Goal: Task Accomplishment & Management: Manage account settings

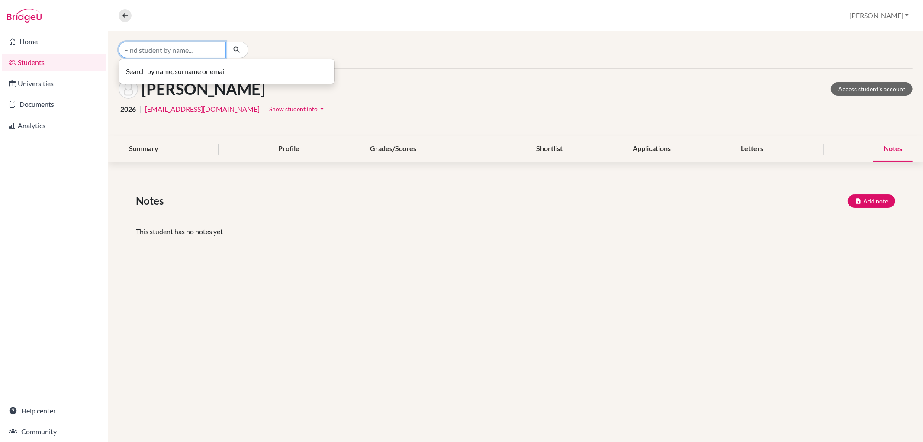
click at [199, 54] on input "Find student by name..." at bounding box center [172, 50] width 107 height 16
type input "n"
drag, startPoint x: 159, startPoint y: 50, endPoint x: 135, endPoint y: 51, distance: 24.3
click at [135, 51] on input "asau" at bounding box center [172, 50] width 107 height 16
type input "asuj"
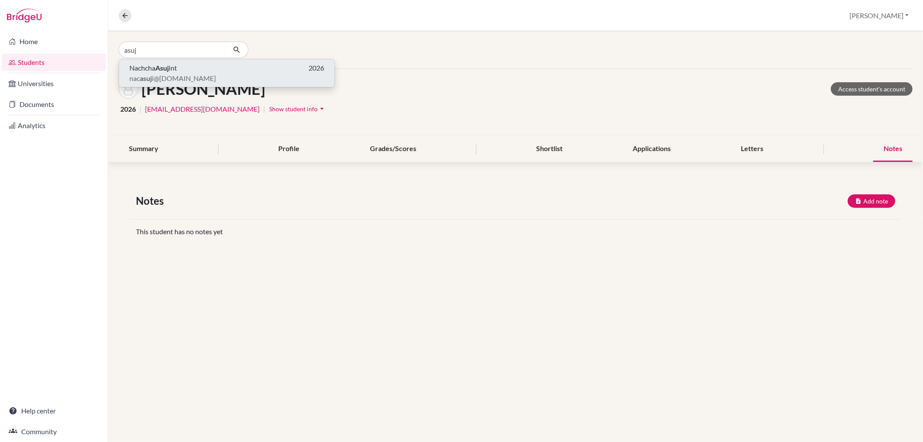
drag, startPoint x: 136, startPoint y: 67, endPoint x: 132, endPoint y: 72, distance: 6.4
click at [132, 72] on span "Nachcha Asuj int" at bounding box center [153, 68] width 48 height 10
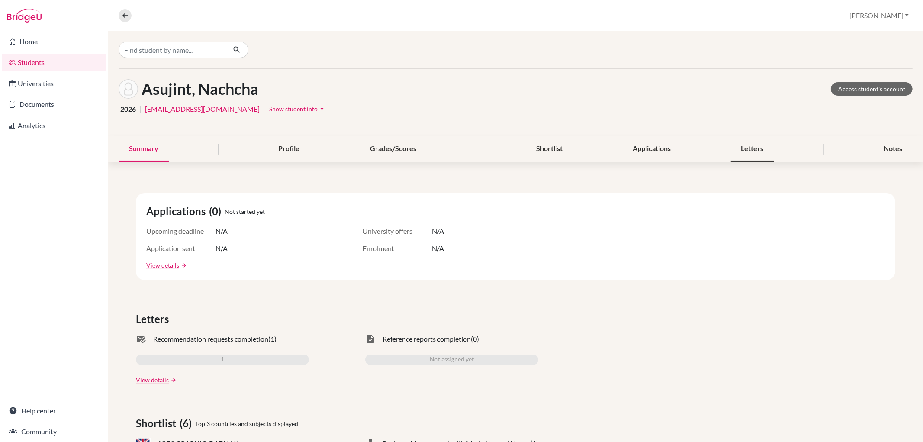
click at [744, 148] on div "Letters" at bounding box center [752, 149] width 43 height 26
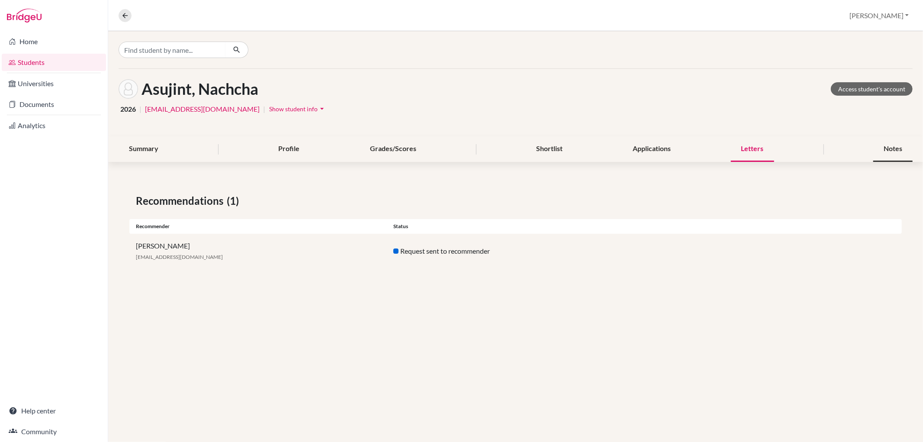
click at [881, 143] on div "Notes" at bounding box center [892, 149] width 39 height 26
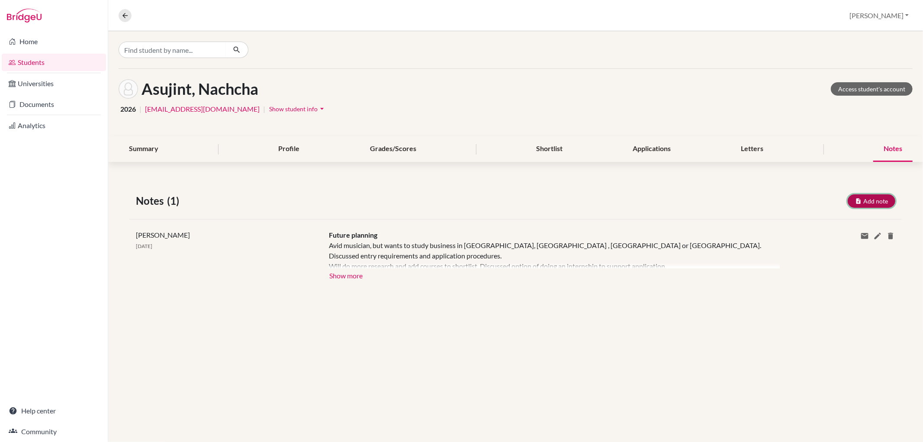
click at [855, 196] on button "Add note" at bounding box center [872, 200] width 48 height 13
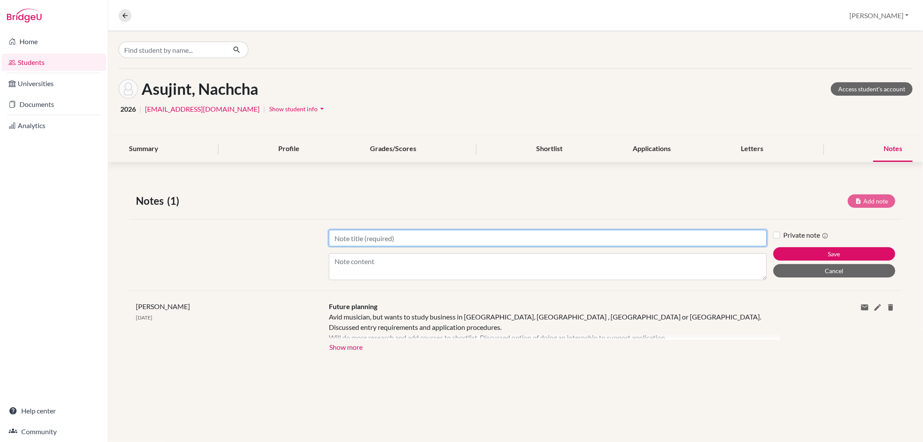
click at [511, 239] on input "Title" at bounding box center [548, 238] width 438 height 16
type input "UCAS application"
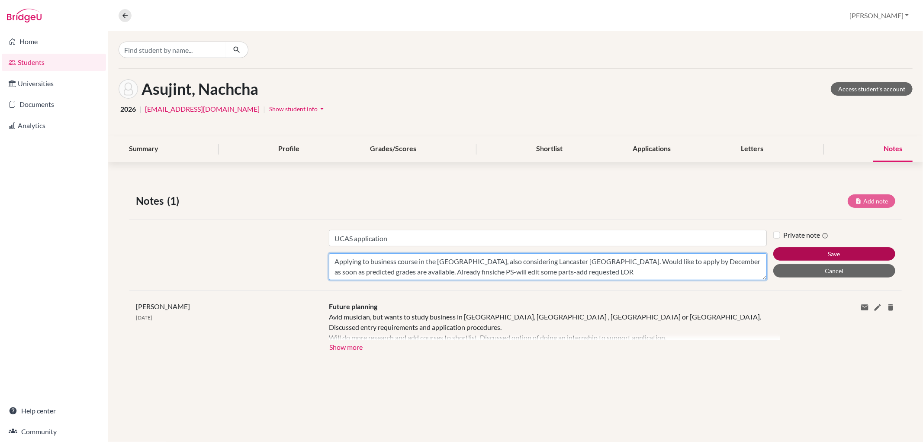
type textarea "Applying to business course in the [GEOGRAPHIC_DATA], also considering Lancaste…"
click at [812, 247] on button "Save" at bounding box center [834, 253] width 122 height 13
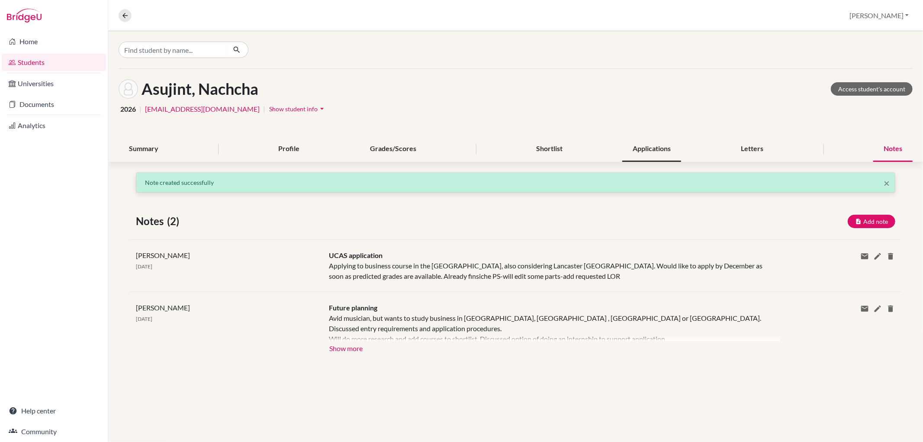
click at [664, 149] on div "Applications" at bounding box center [651, 149] width 59 height 26
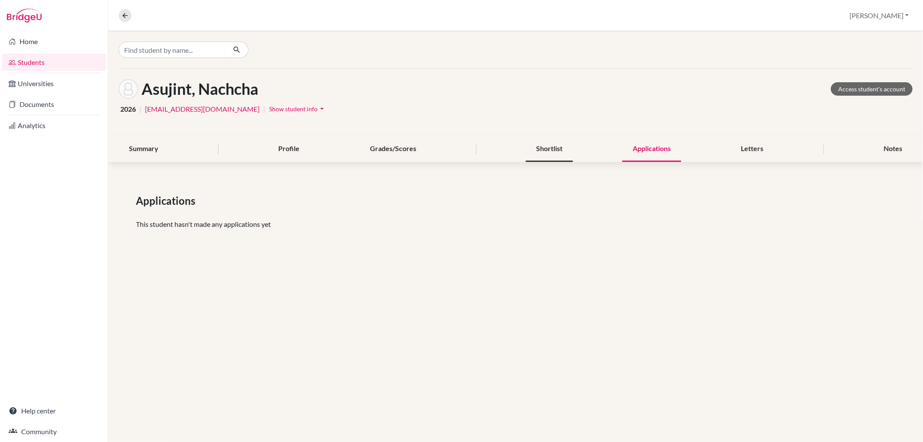
click at [557, 139] on div "Shortlist" at bounding box center [549, 149] width 47 height 26
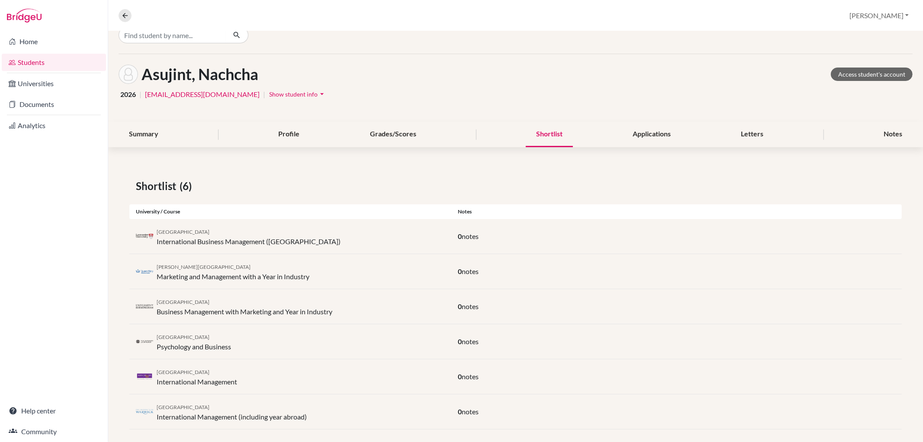
scroll to position [23, 0]
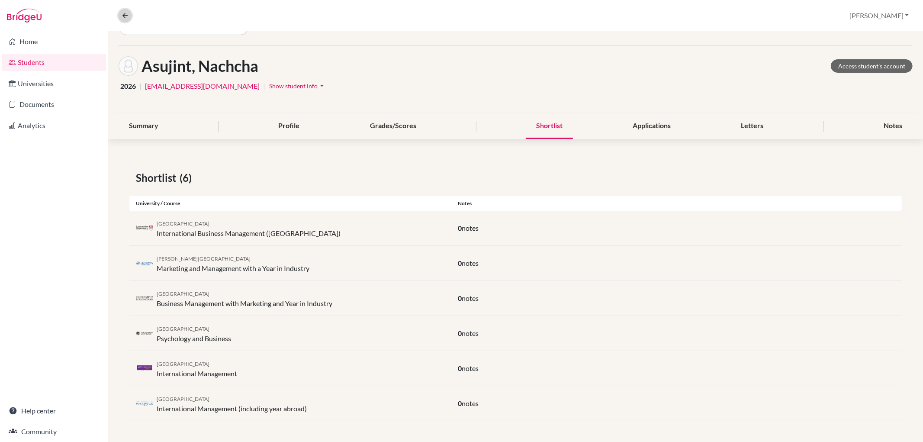
click at [130, 13] on button at bounding box center [125, 15] width 13 height 13
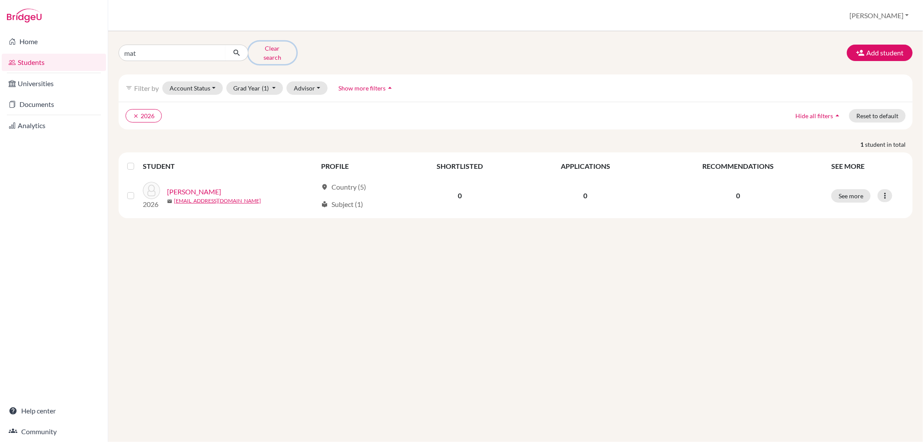
click at [273, 46] on button "Clear search" at bounding box center [272, 53] width 48 height 23
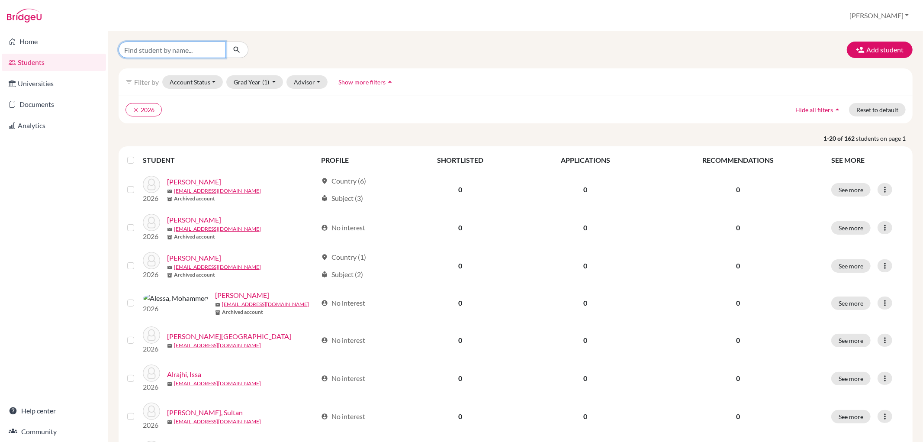
click at [163, 45] on input "Find student by name..." at bounding box center [172, 50] width 107 height 16
type input "[PERSON_NAME]"
click button "submit" at bounding box center [236, 50] width 23 height 16
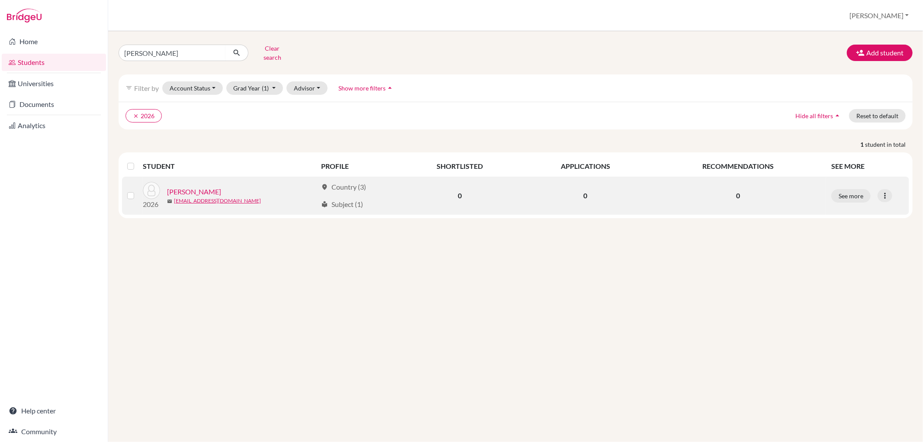
click at [195, 188] on link "[PERSON_NAME]" at bounding box center [194, 192] width 54 height 10
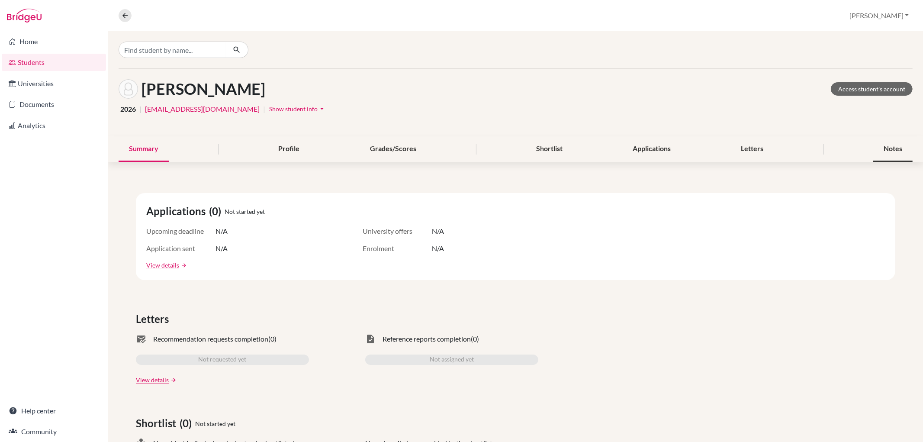
click at [895, 141] on div "Notes" at bounding box center [892, 149] width 39 height 26
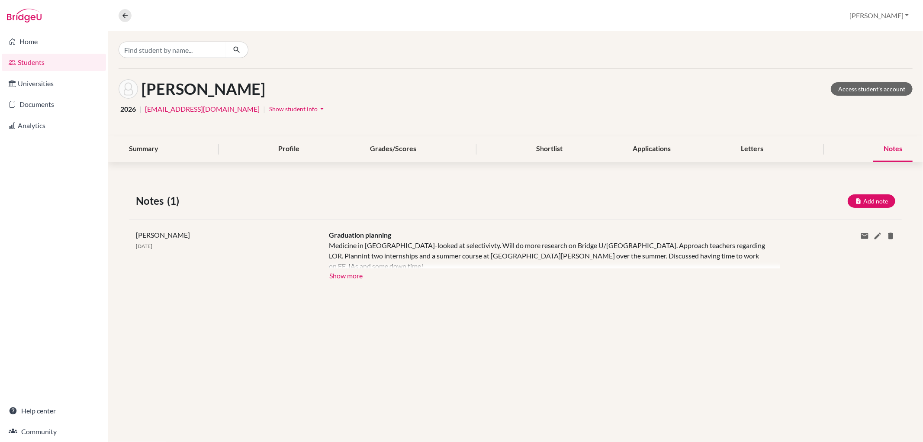
click at [340, 274] on div "[PERSON_NAME][GEOGRAPHIC_DATA] [DATE] Graduation planning Medicine in [GEOGRAPH…" at bounding box center [515, 255] width 773 height 73
click at [344, 267] on div at bounding box center [554, 254] width 451 height 28
click at [761, 146] on div "Letters" at bounding box center [752, 149] width 43 height 26
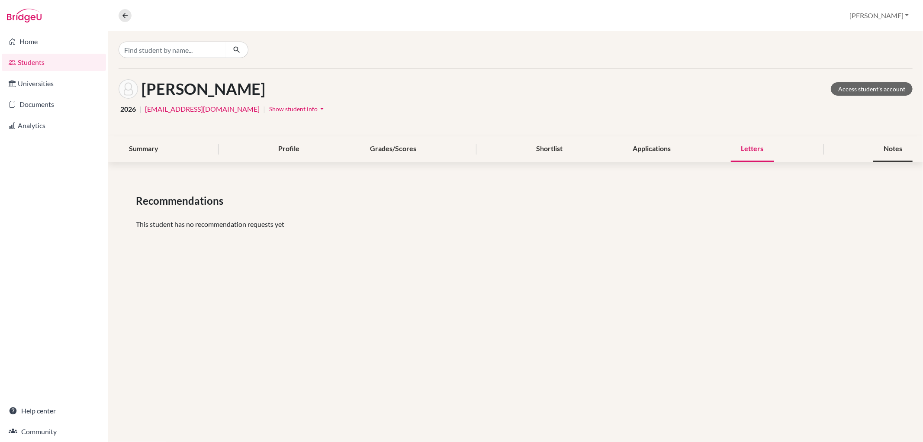
click at [892, 150] on div "Notes" at bounding box center [892, 149] width 39 height 26
